Goal: Understand process/instructions: Learn about a topic

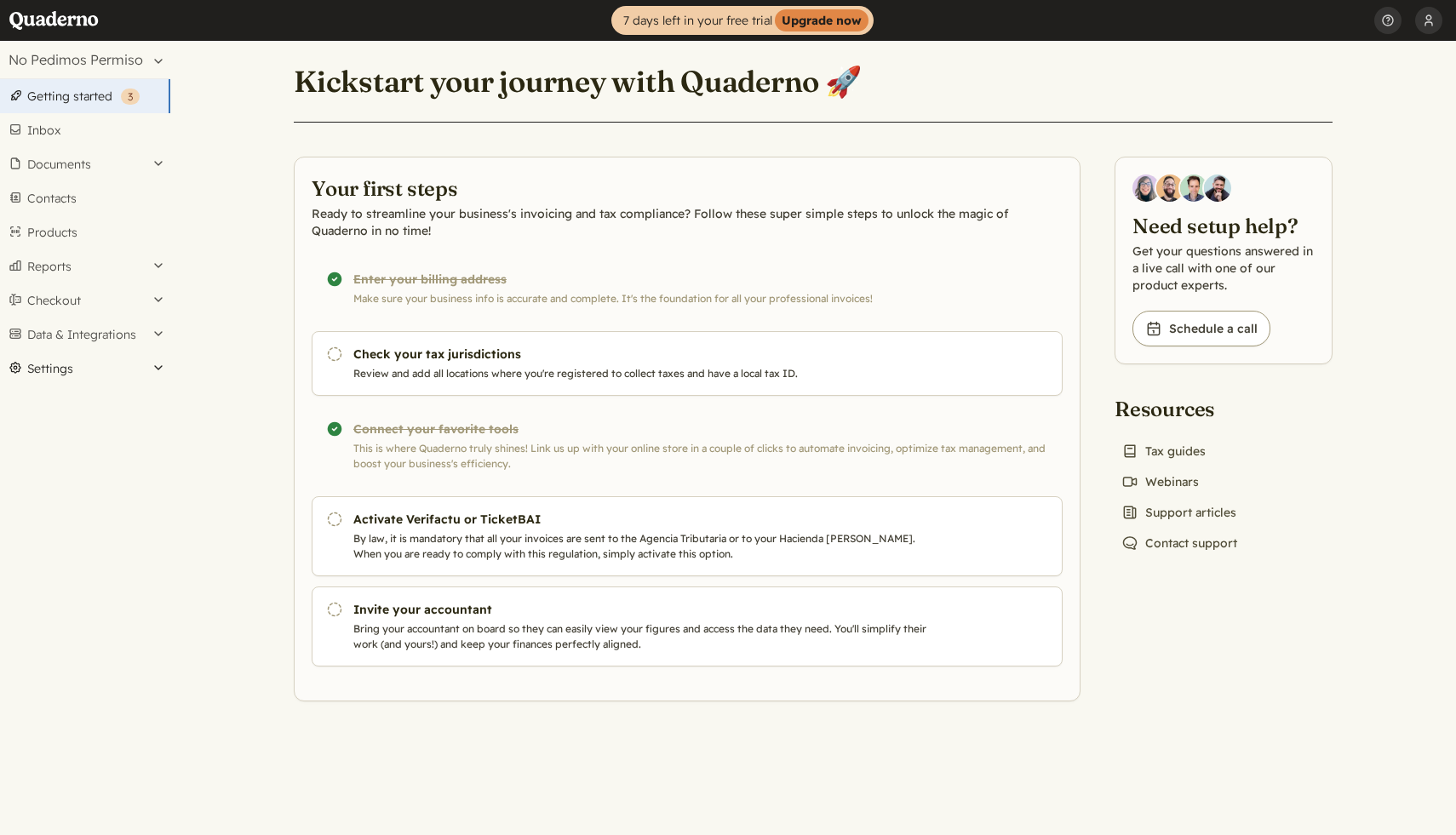
click at [155, 369] on button "Settings" at bounding box center [84, 369] width 170 height 34
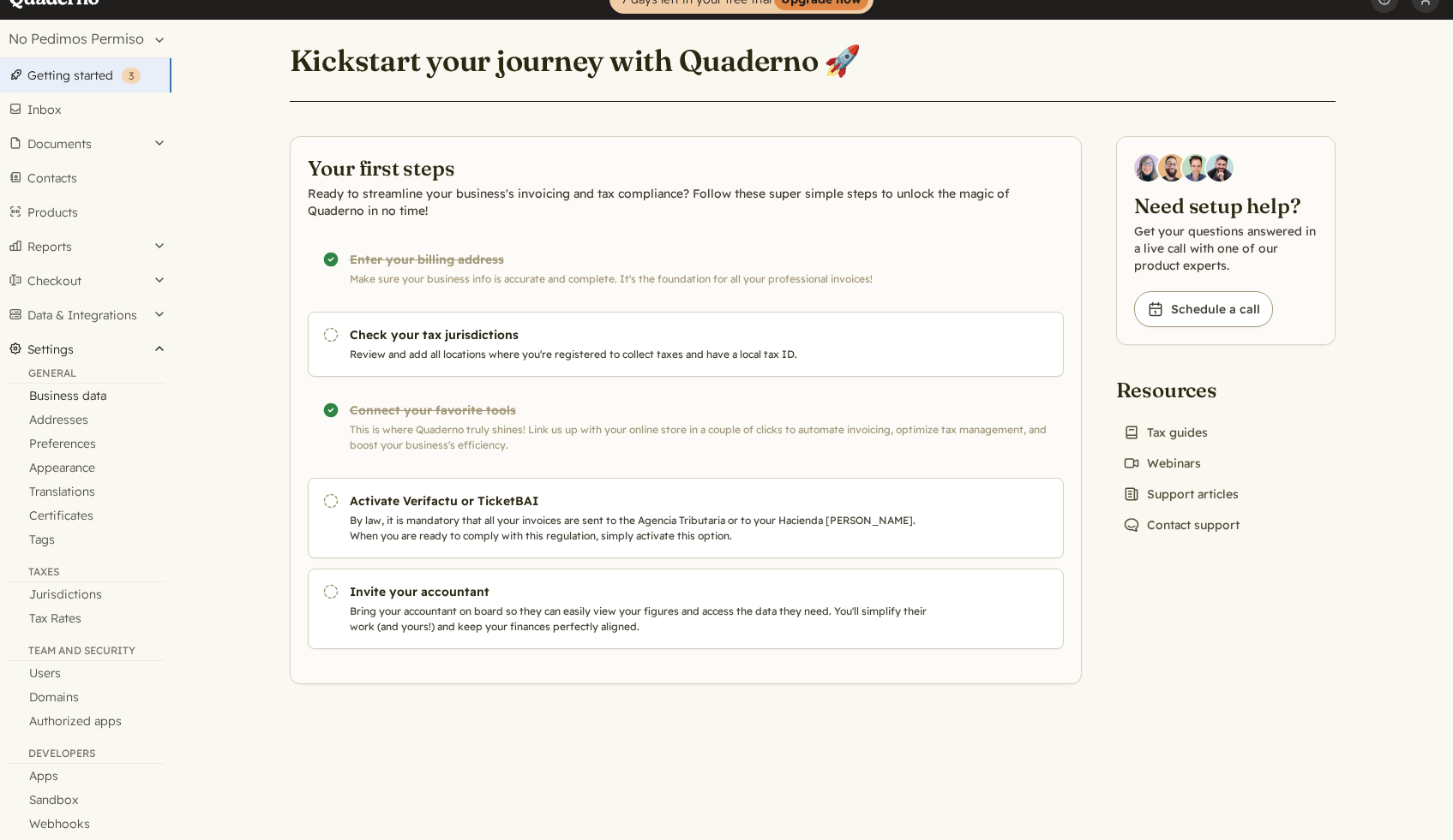
scroll to position [10, 0]
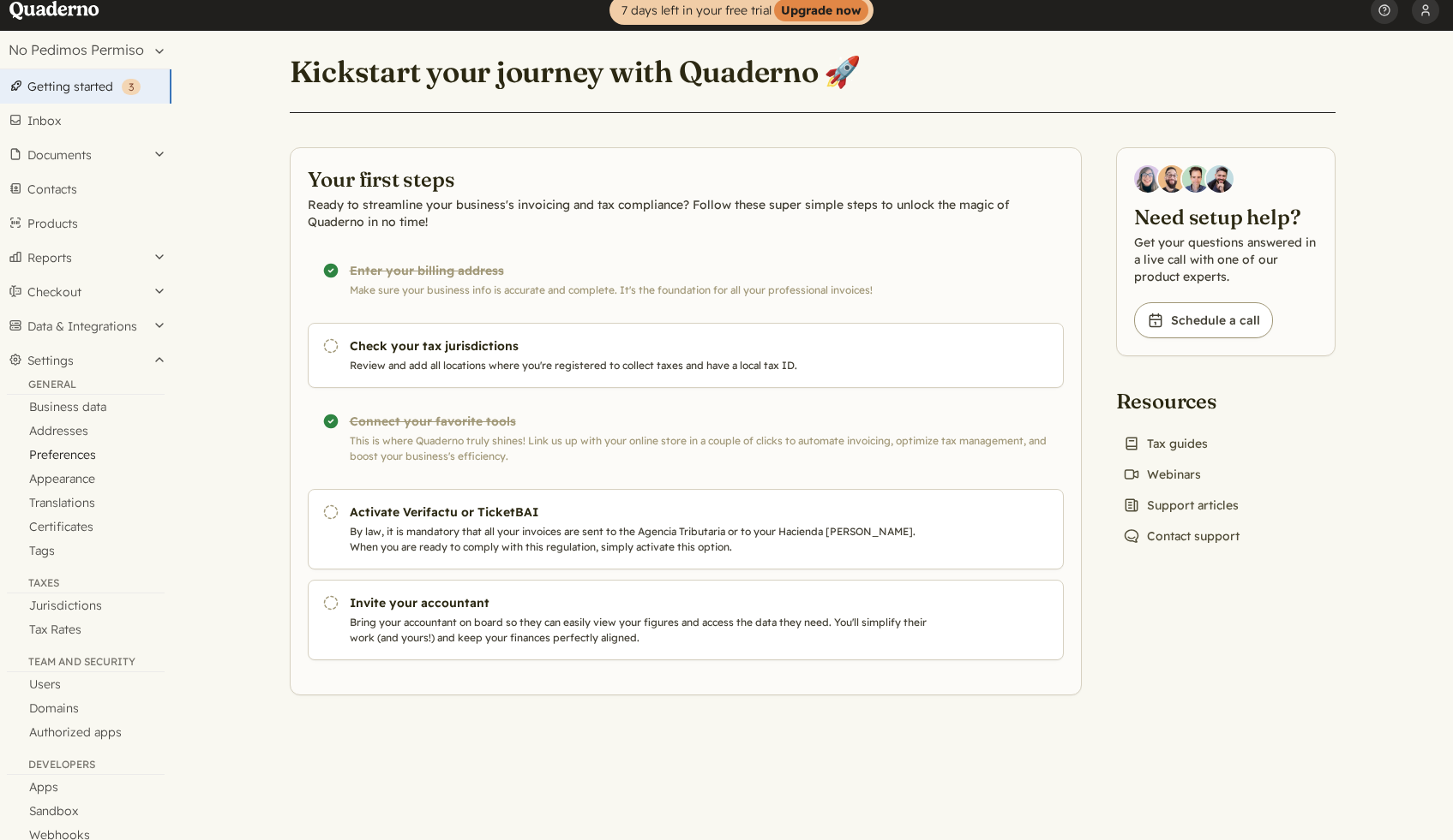
click at [75, 452] on link "Preferences" at bounding box center [85, 455] width 171 height 24
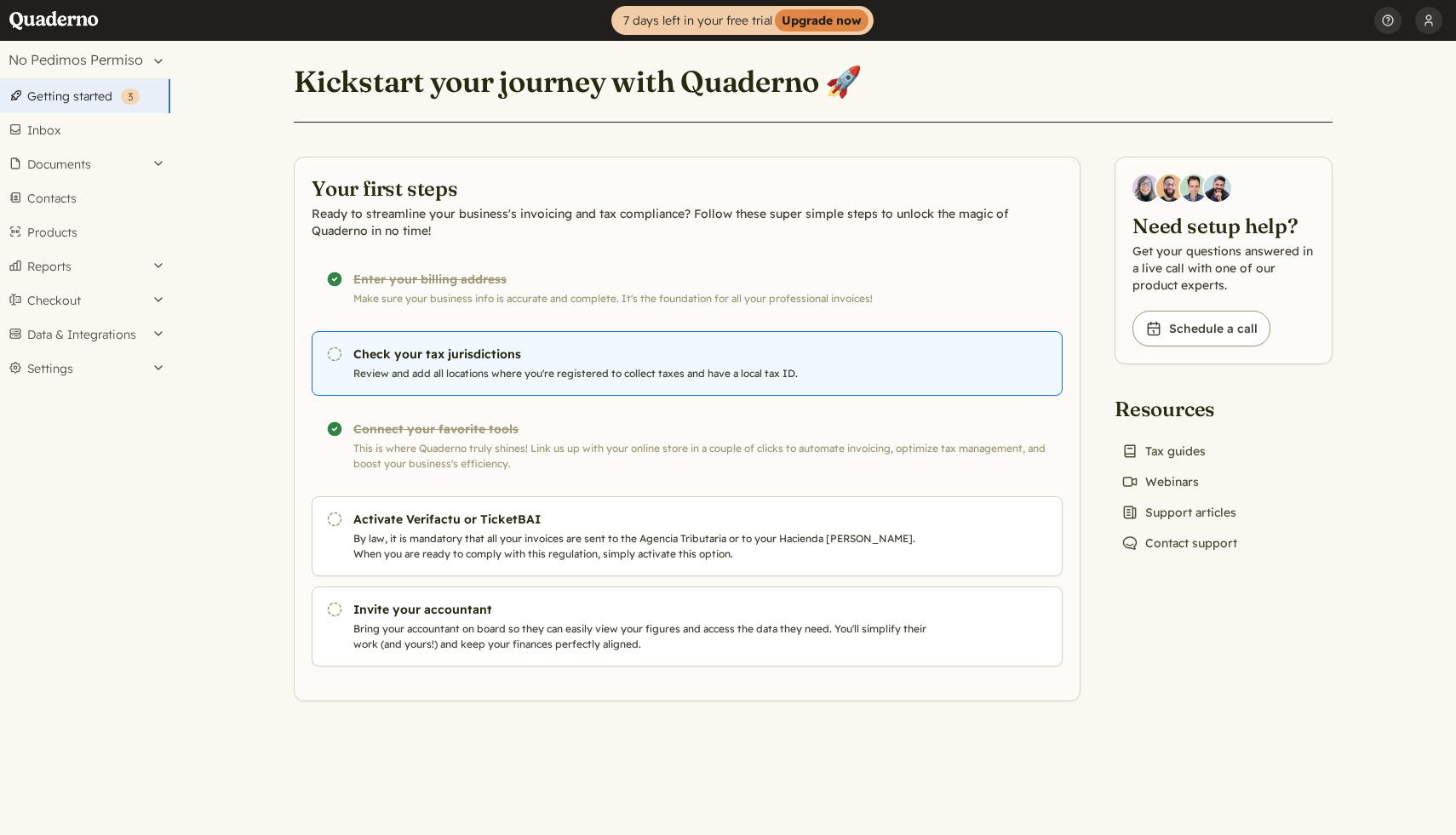
click at [338, 353] on icon "Pending" at bounding box center [334, 354] width 17 height 17
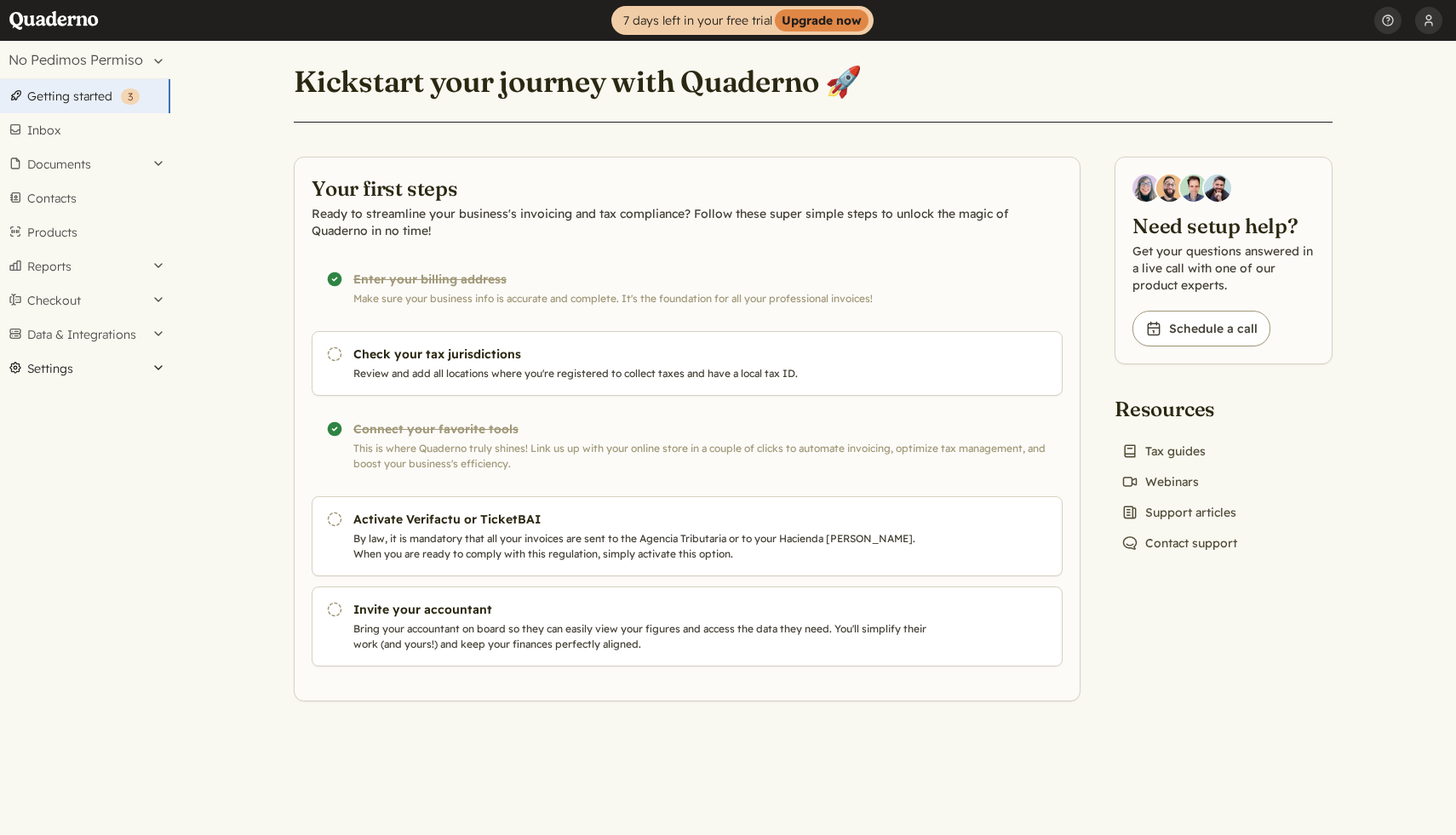
click at [165, 374] on button "Settings" at bounding box center [84, 369] width 170 height 34
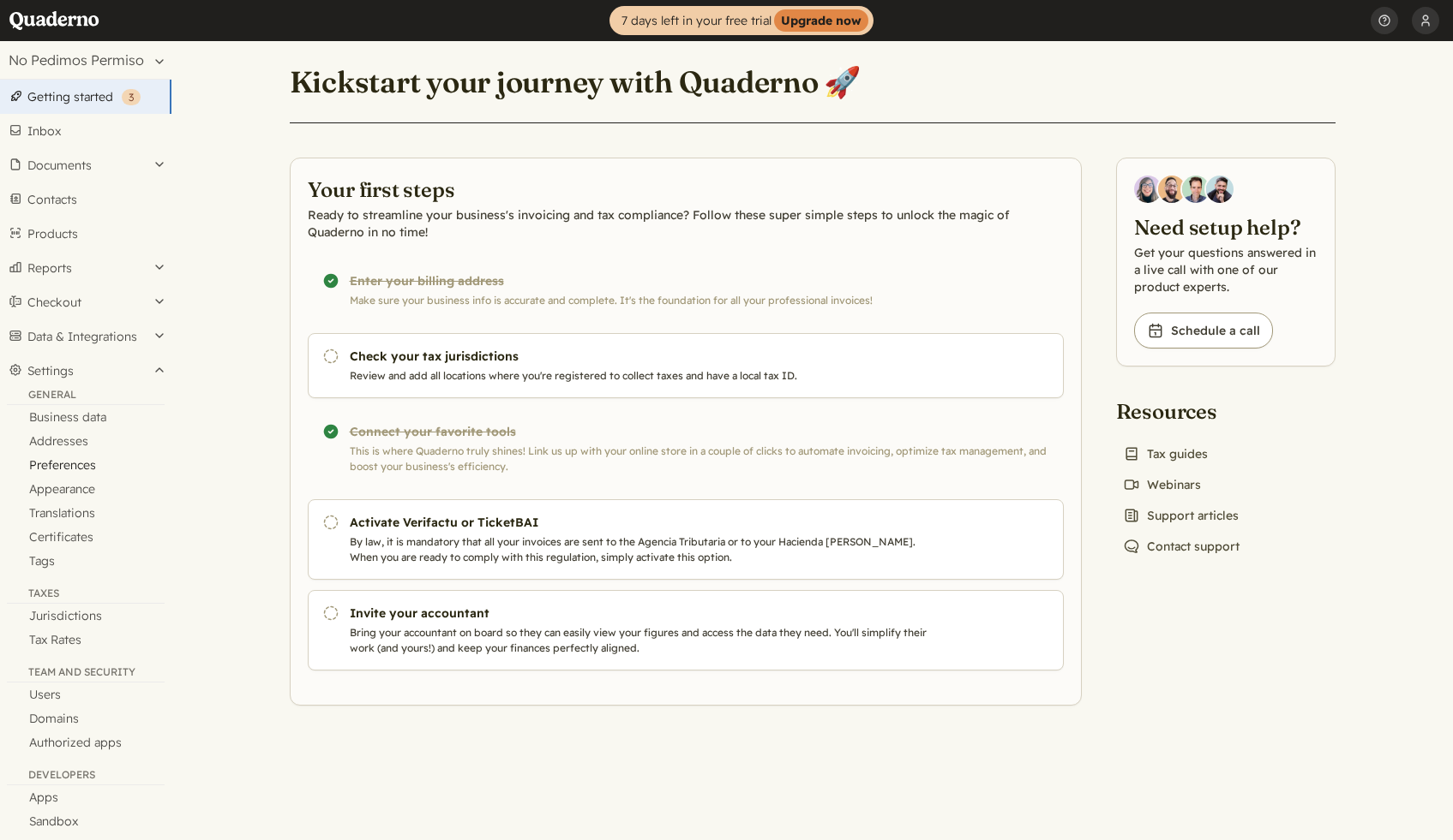
click at [94, 465] on link "Preferences" at bounding box center [85, 465] width 171 height 24
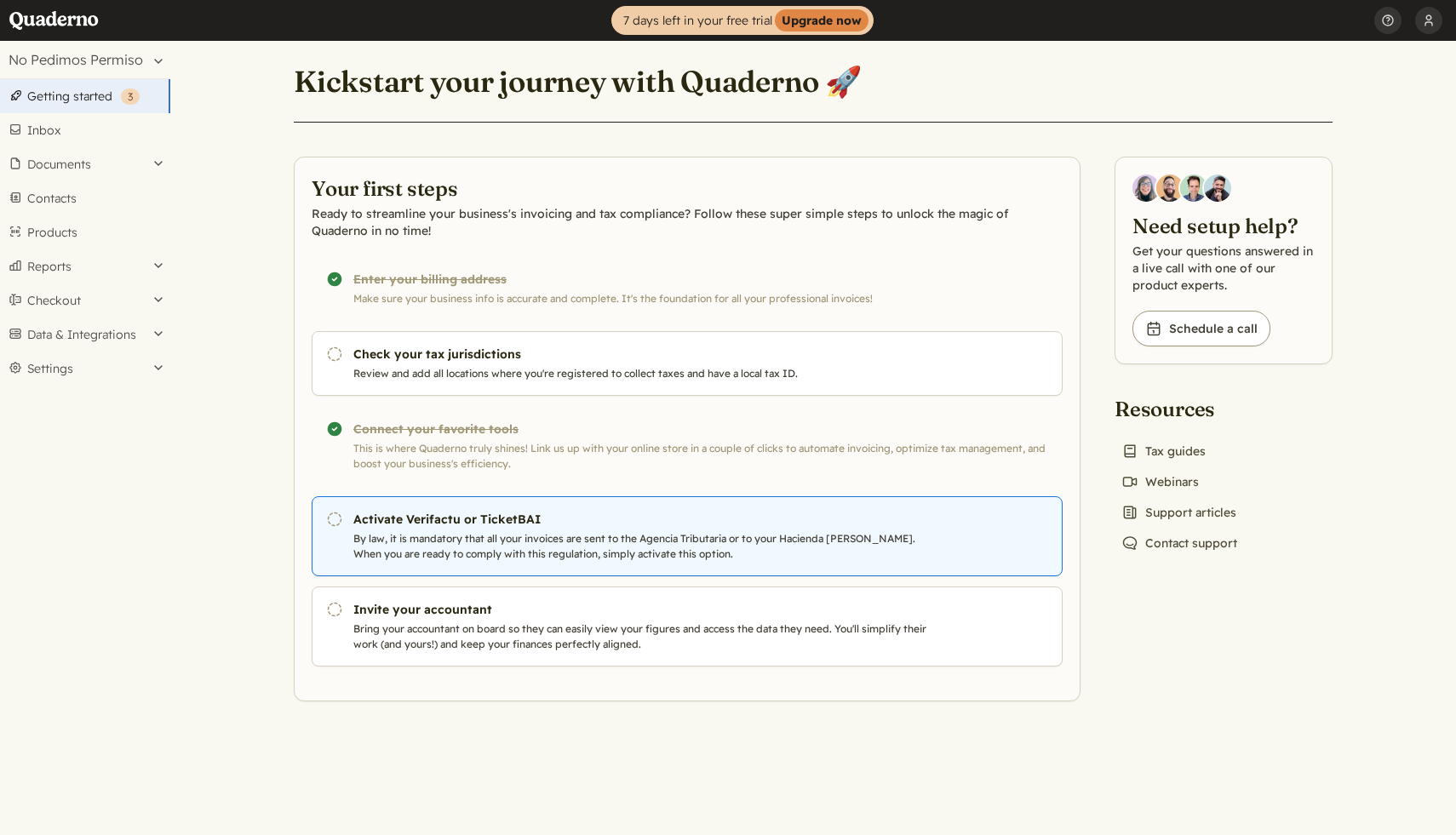
click at [333, 524] on icon "Pending" at bounding box center [334, 519] width 17 height 17
